Goal: Check status: Check status

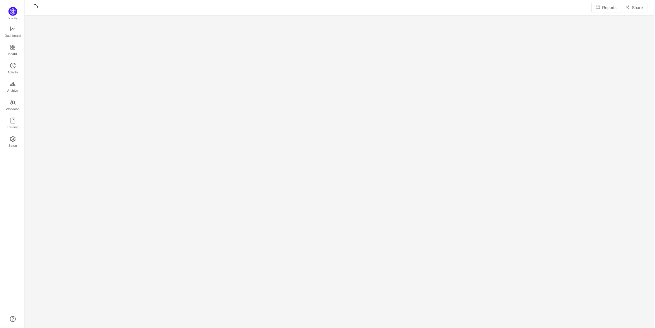
scroll to position [317, 614]
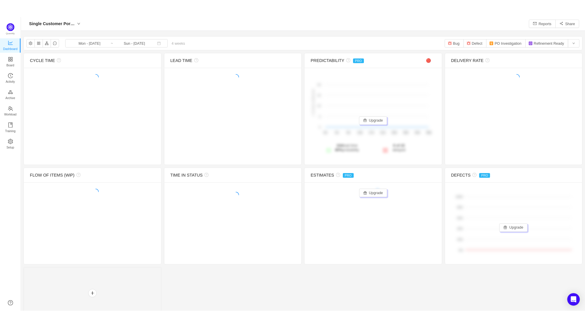
scroll to position [316, 614]
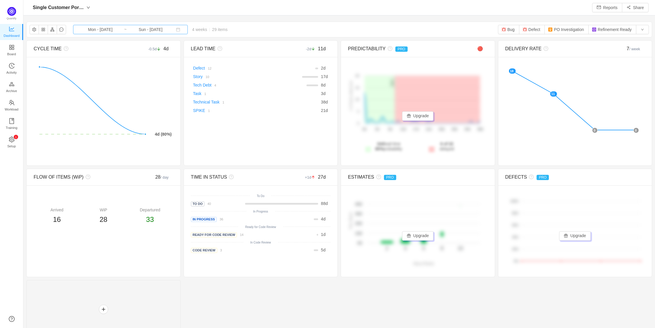
click at [95, 32] on input "Mon - [DATE]" at bounding box center [100, 29] width 47 height 6
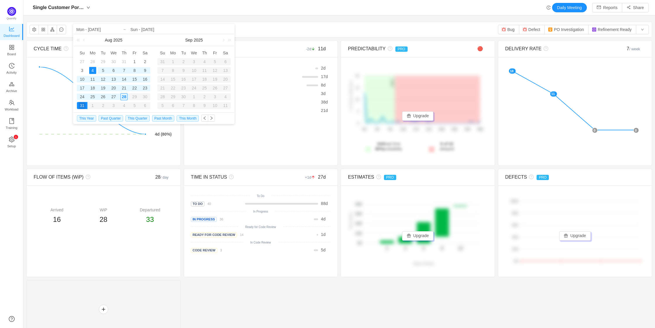
click at [114, 81] on div "13" at bounding box center [113, 79] width 7 height 7
click at [101, 98] on div "26" at bounding box center [103, 96] width 7 height 7
type input "Wed - [DATE]"
type input "Tue - [DATE]"
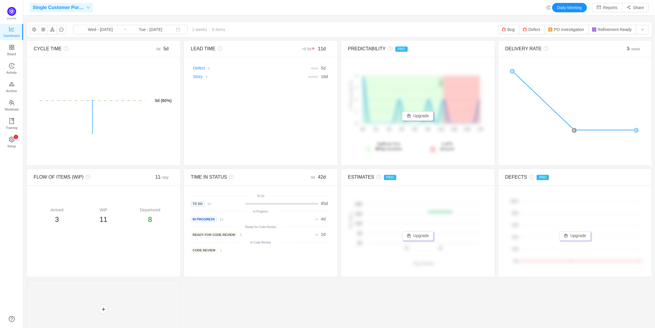
click at [42, 5] on span "Single Customer Portal Board" at bounding box center [59, 7] width 52 height 9
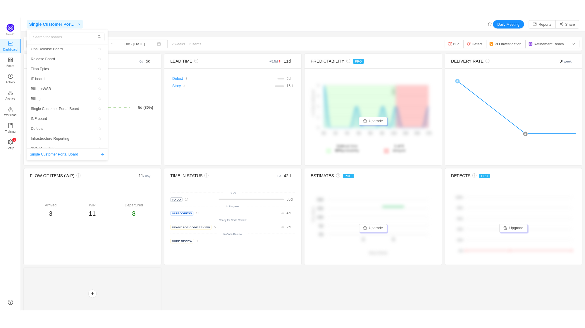
scroll to position [316, 544]
